Goal: Use online tool/utility: Utilize a website feature to perform a specific function

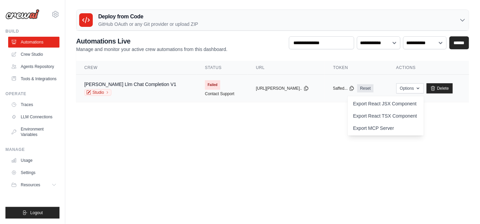
click at [100, 88] on div "[PERSON_NAME] Llm Chat Completion V1 Studio" at bounding box center [130, 88] width 92 height 15
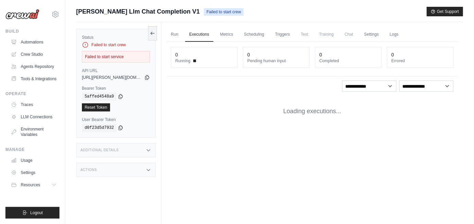
click at [112, 56] on div "Failed to start service" at bounding box center [116, 57] width 68 height 12
click at [173, 34] on link "Run" at bounding box center [175, 35] width 16 height 14
click at [175, 34] on link "Run" at bounding box center [175, 35] width 16 height 14
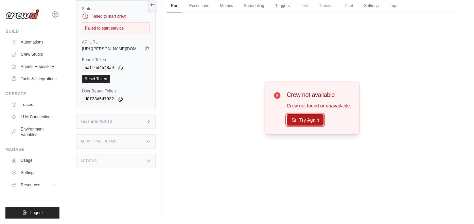
click at [300, 122] on button "Try Again" at bounding box center [305, 120] width 37 height 12
